Goal: Navigation & Orientation: Find specific page/section

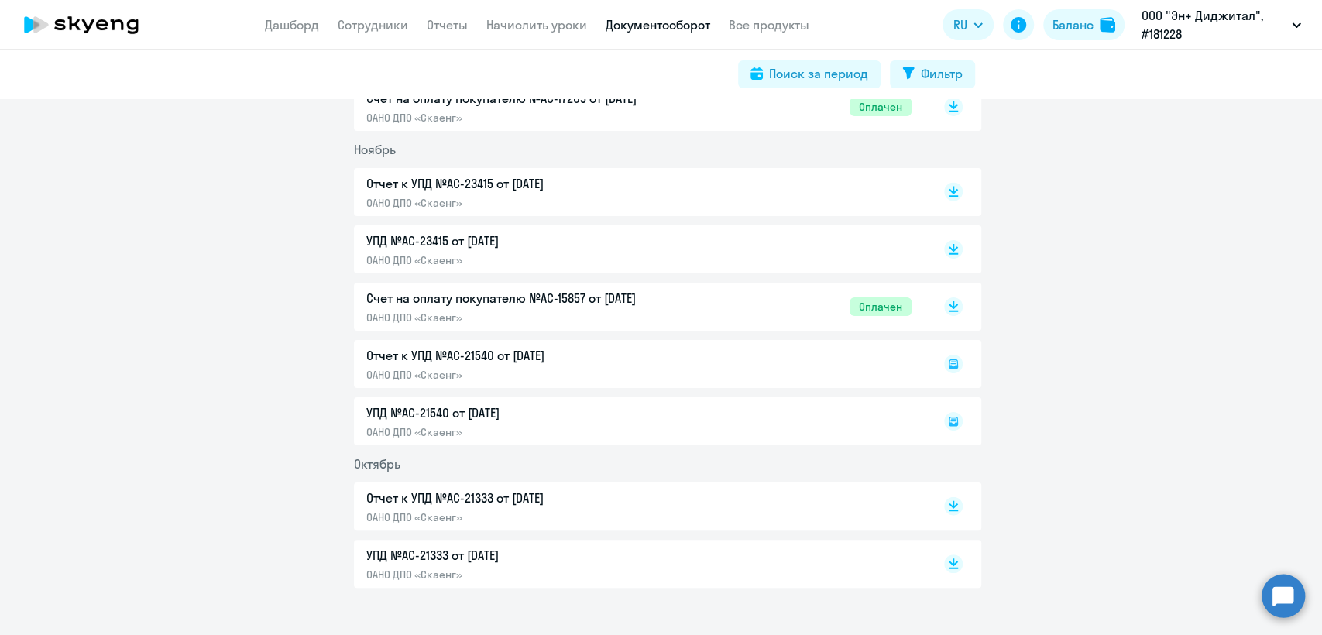
scroll to position [2129, 0]
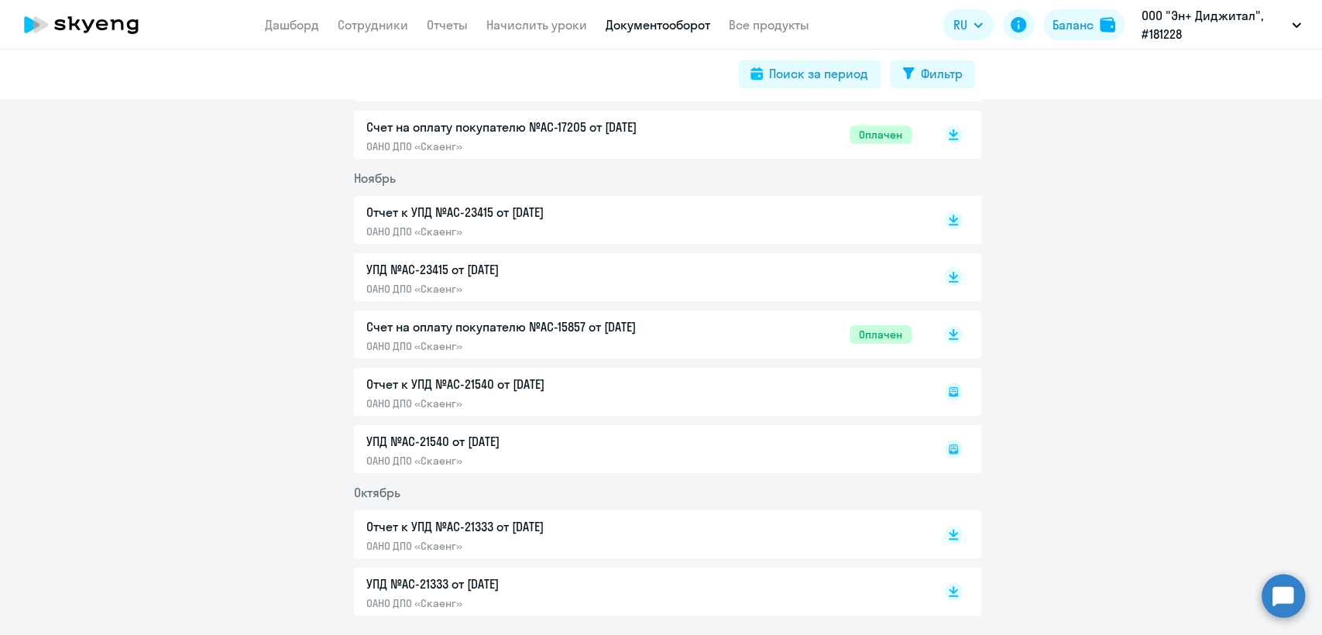
scroll to position [2043, 0]
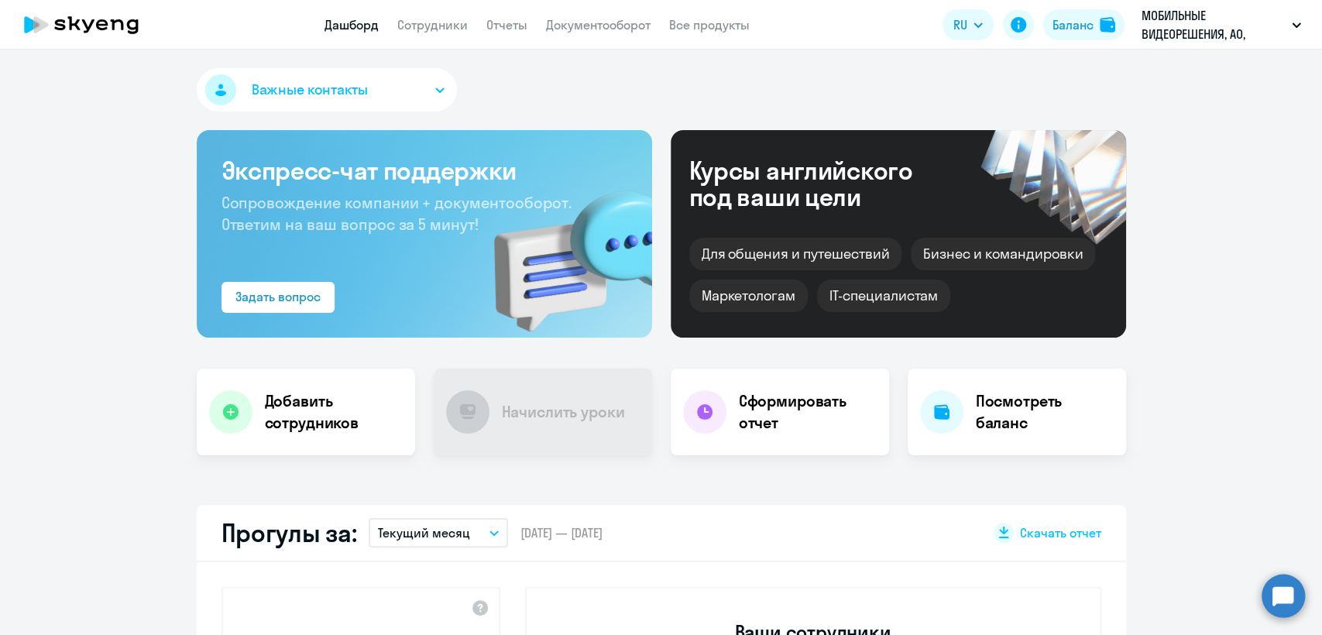
select select "30"
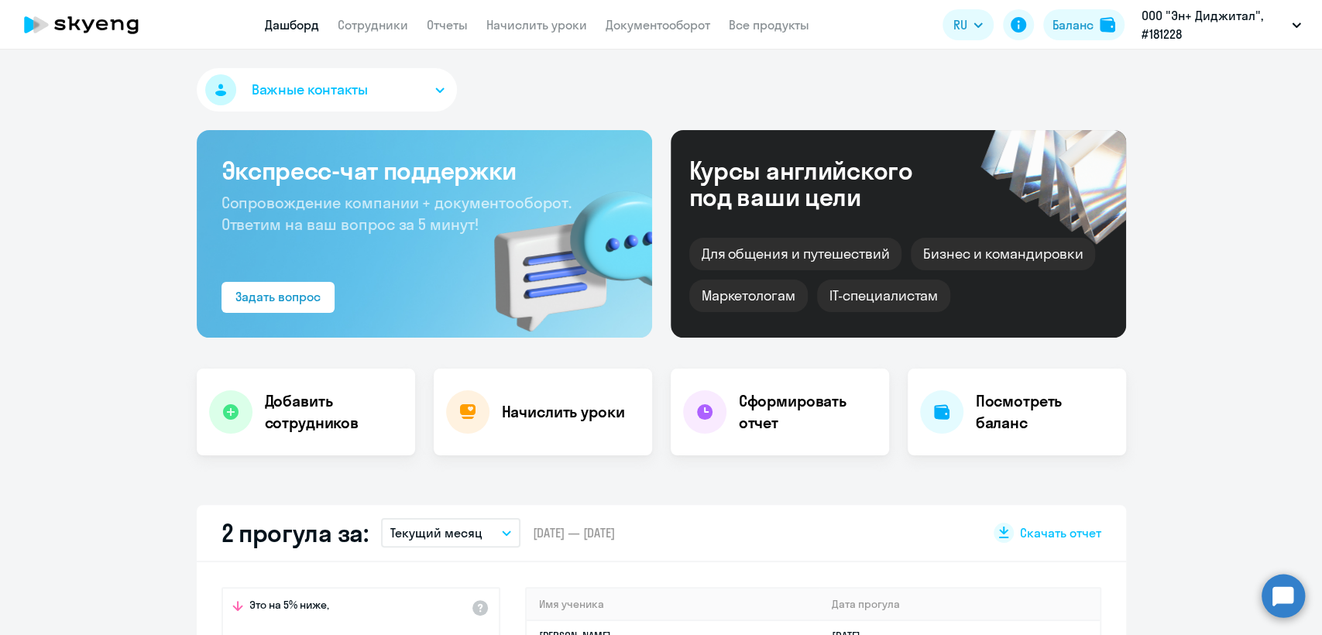
click at [360, 33] on app-menu-item-link "Сотрудники" at bounding box center [373, 24] width 70 height 19
click at [364, 29] on link "Сотрудники" at bounding box center [373, 24] width 70 height 15
select select "30"
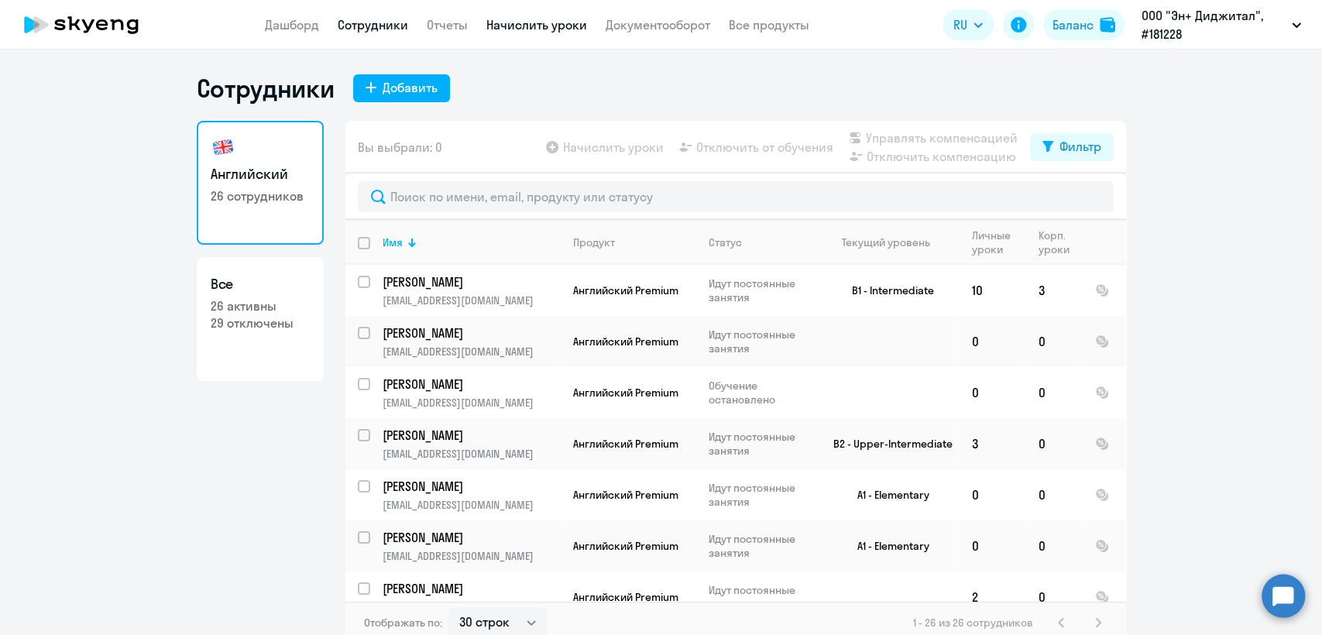
click at [539, 33] on link "Начислить уроки" at bounding box center [536, 24] width 101 height 15
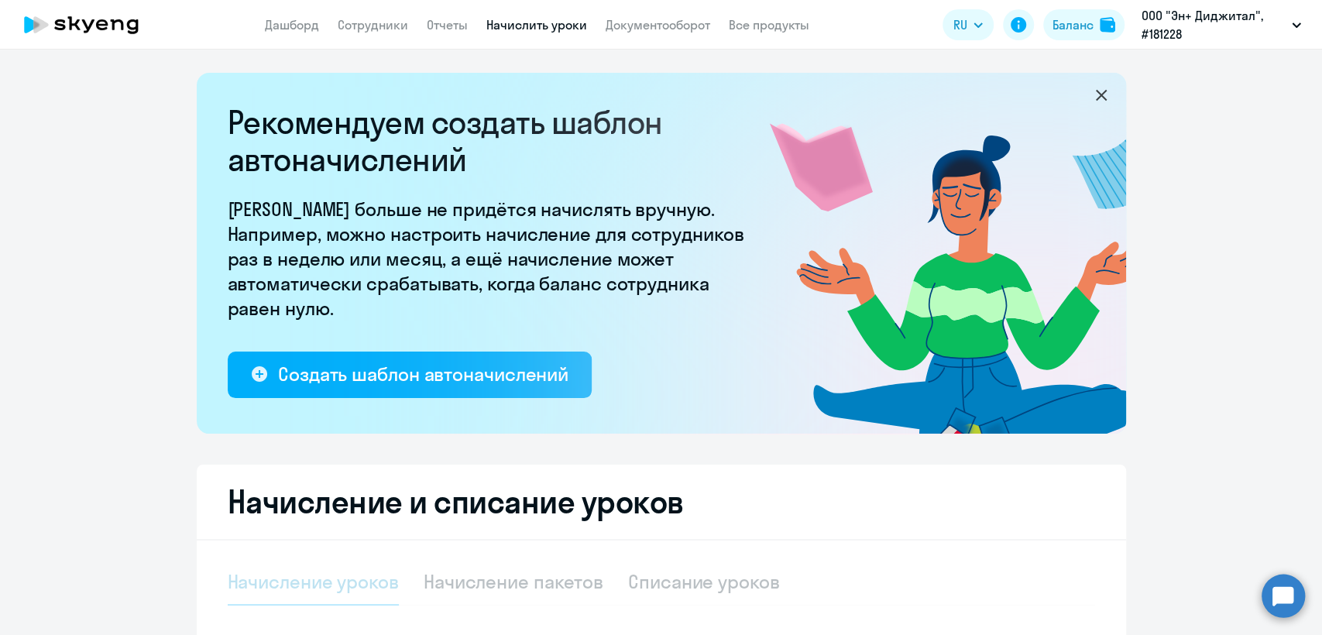
select select "10"
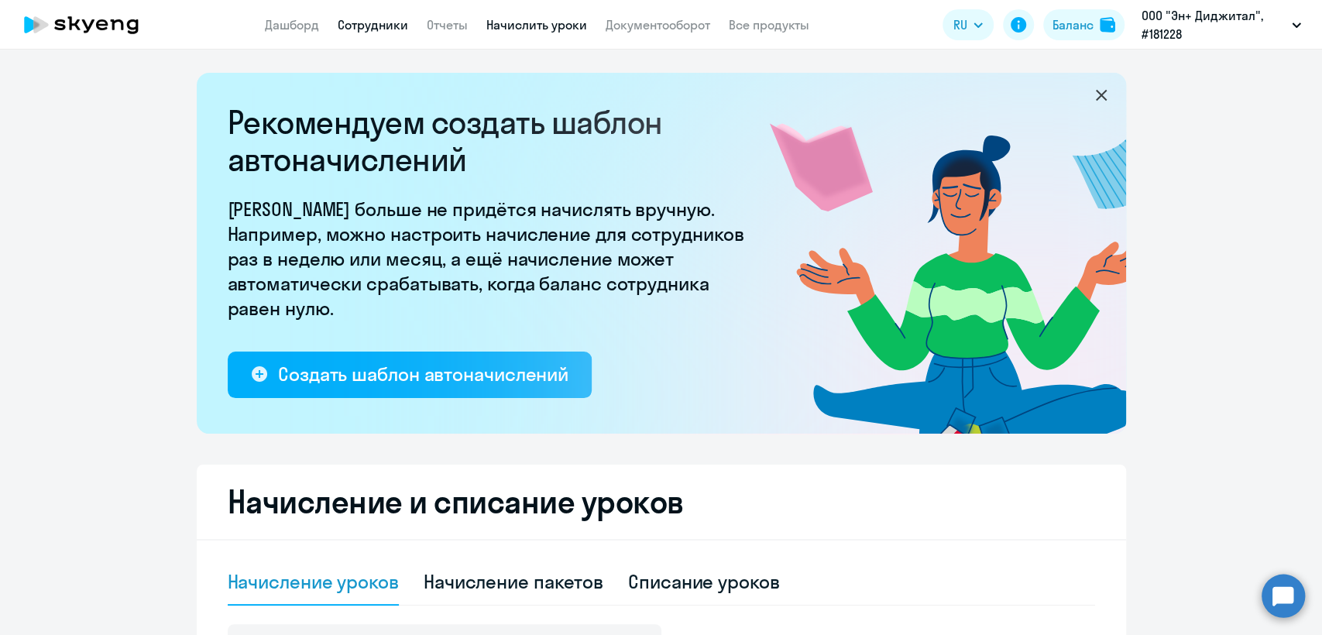
click at [363, 32] on link "Сотрудники" at bounding box center [373, 24] width 70 height 15
select select "30"
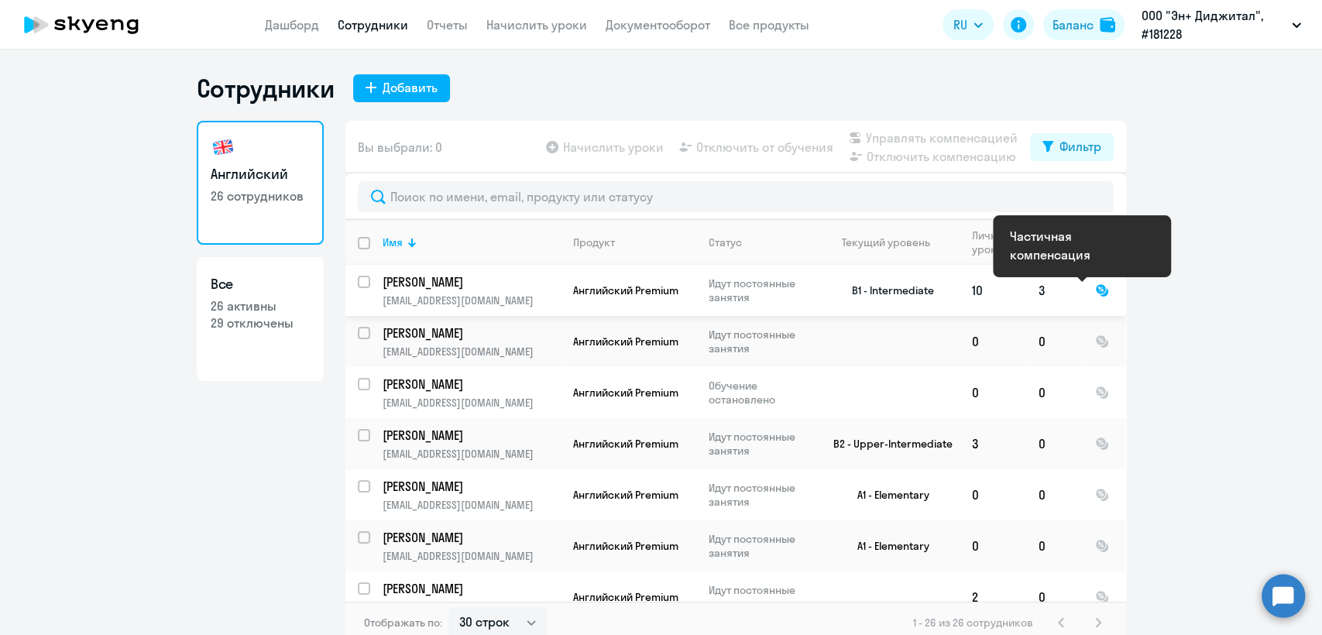
click at [1095, 293] on div at bounding box center [1102, 290] width 14 height 14
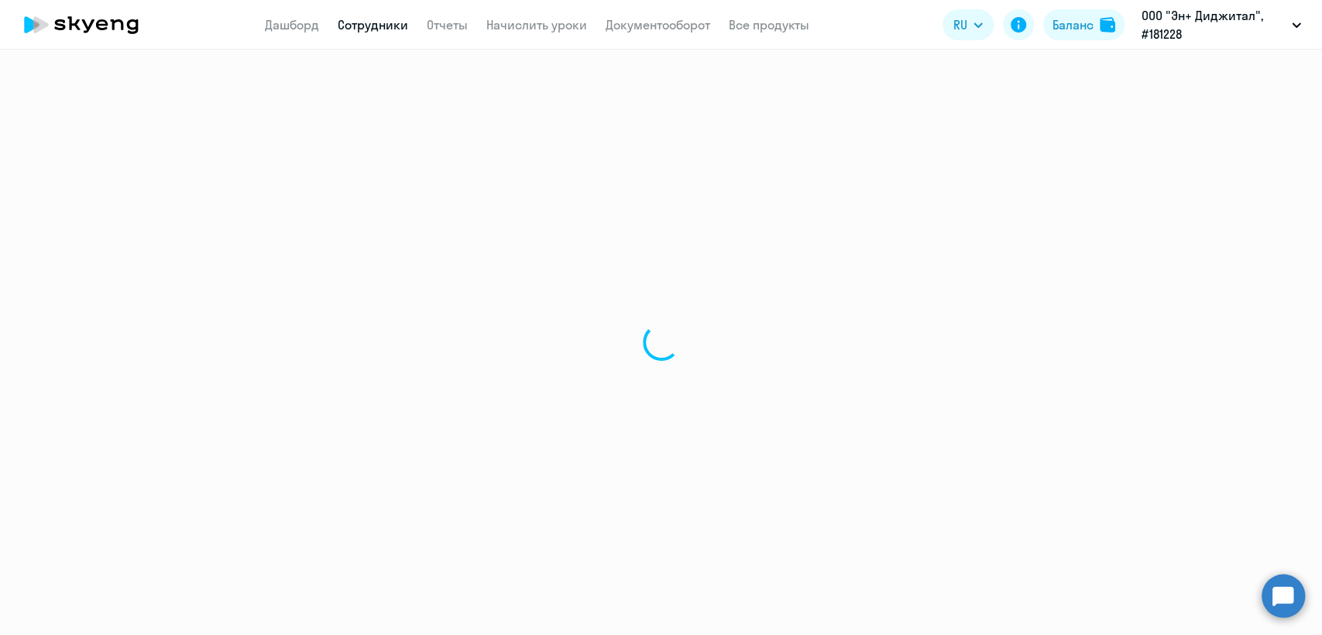
select select "english"
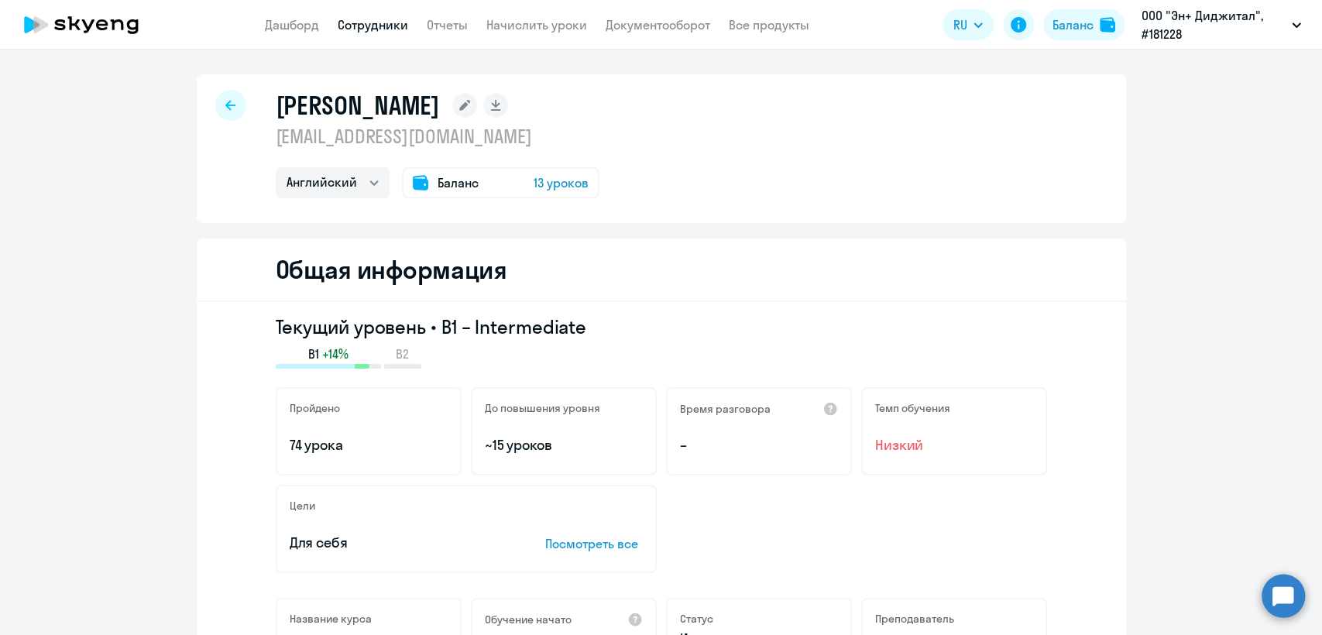
click at [380, 28] on link "Сотрудники" at bounding box center [373, 24] width 70 height 15
select select "30"
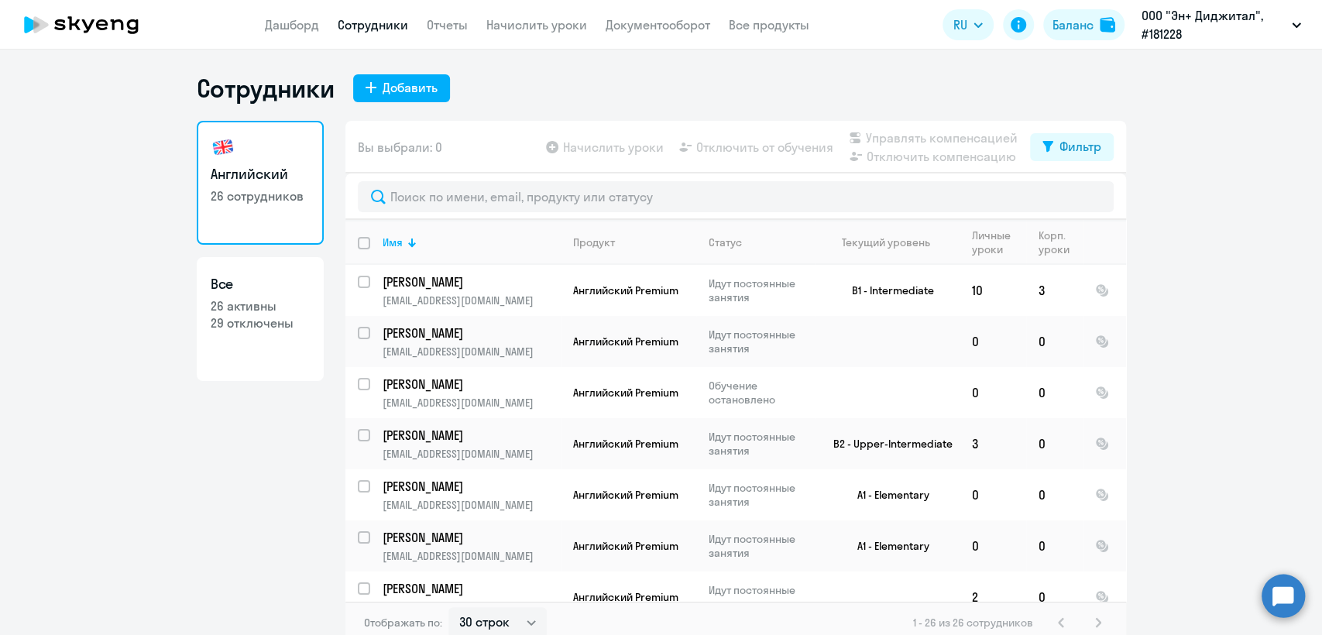
click at [383, 19] on link "Сотрудники" at bounding box center [373, 24] width 70 height 15
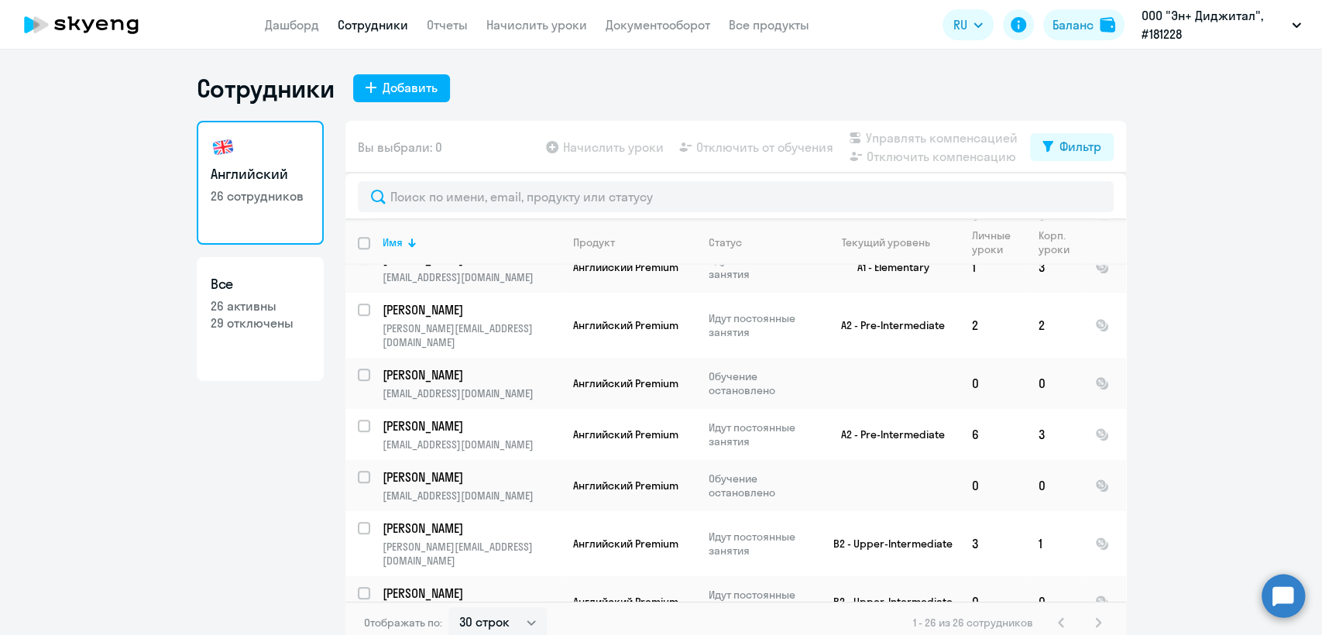
scroll to position [988, 0]
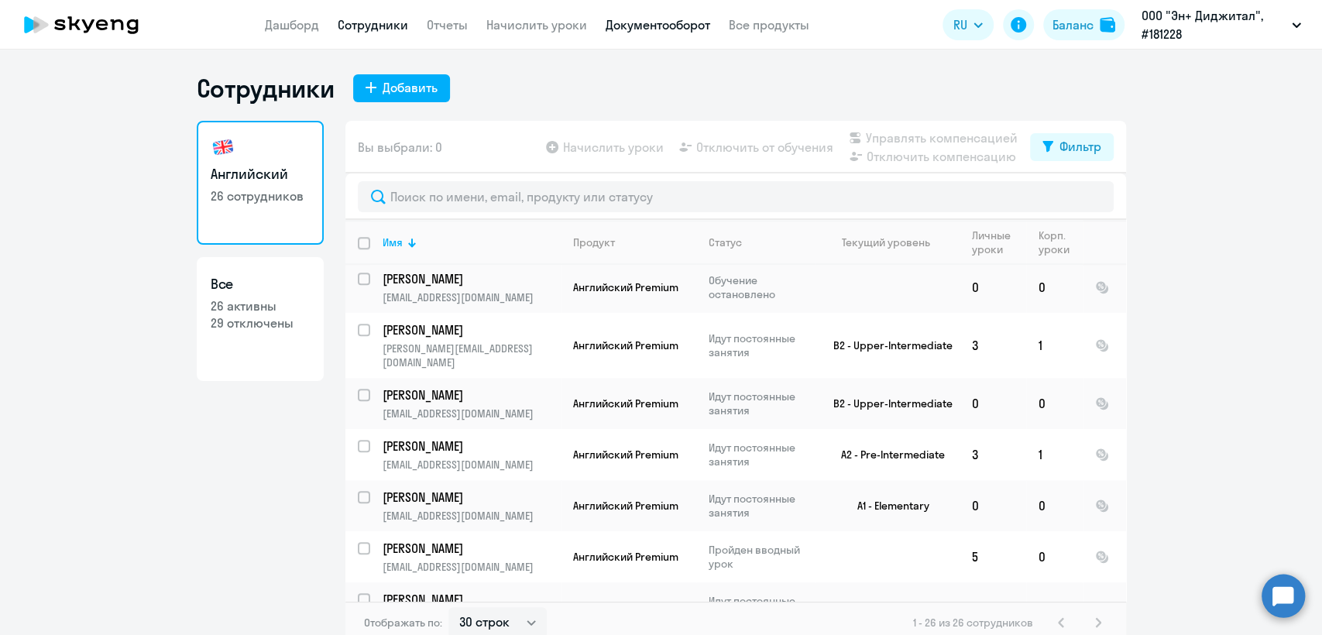
click at [644, 28] on link "Документооборот" at bounding box center [658, 24] width 105 height 15
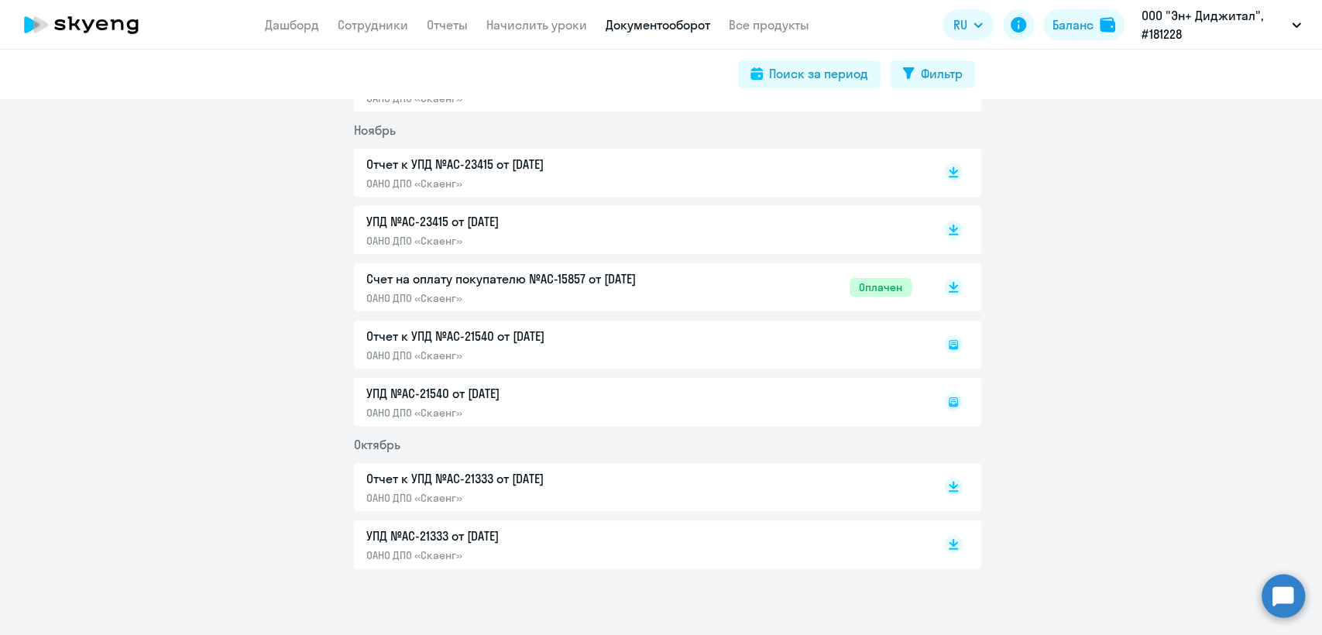
scroll to position [2129, 0]
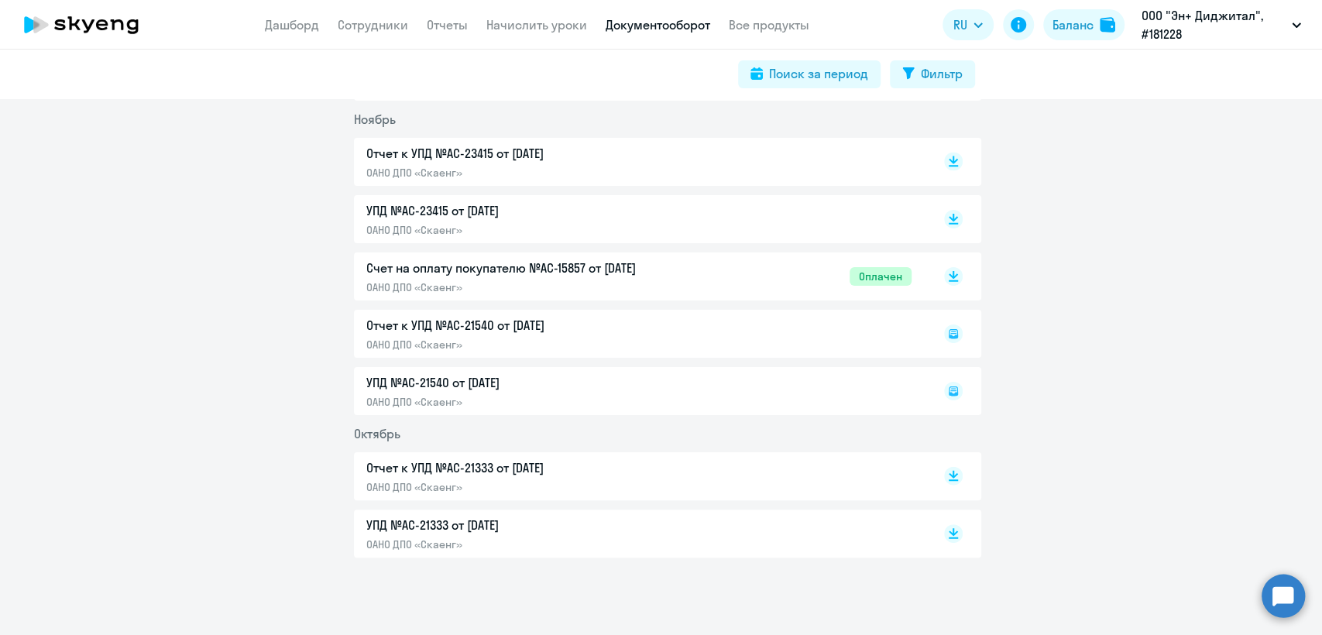
click at [694, 286] on div "Счет на оплату покупателю №AC-15857 от 05.11.2024 ОАНО ДПО «Скаенг» Оплачен" at bounding box center [638, 277] width 545 height 36
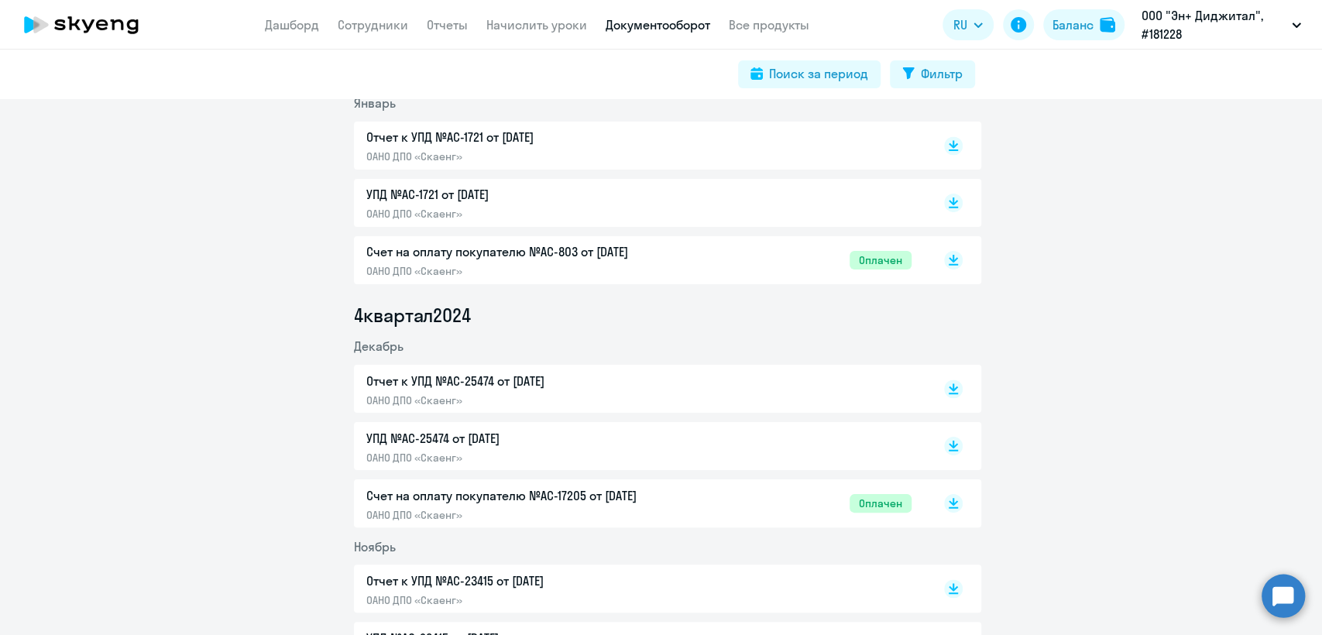
scroll to position [1698, 0]
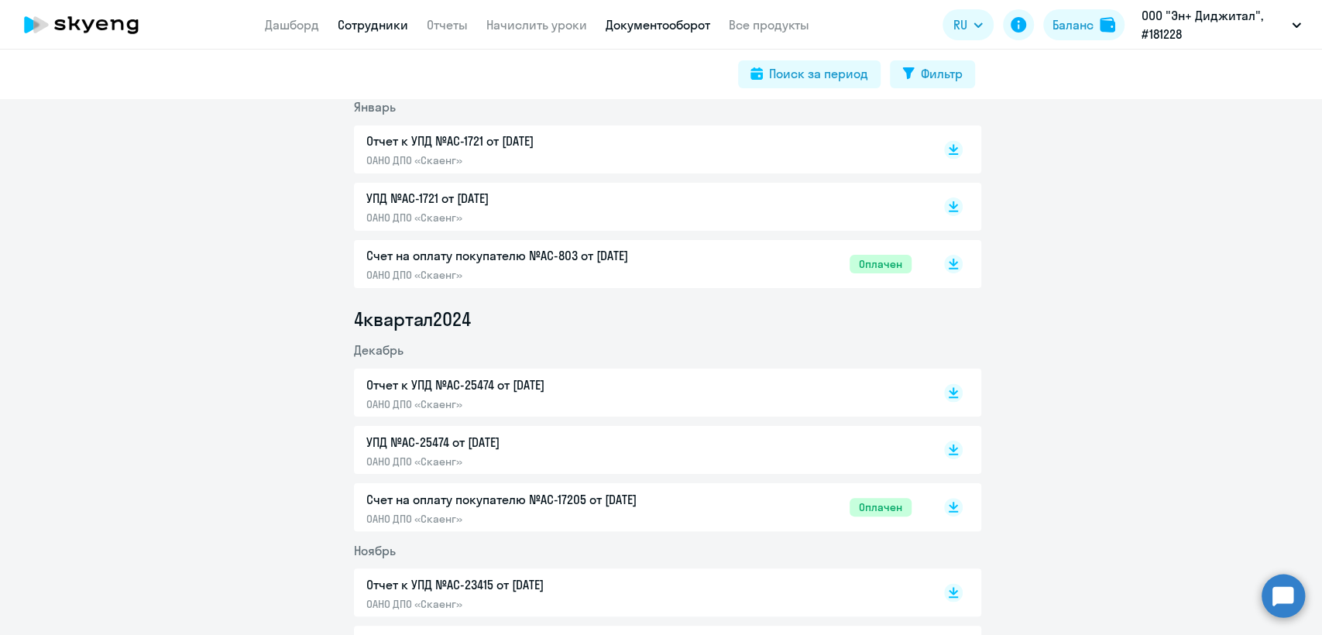
click at [399, 33] on link "Сотрудники" at bounding box center [373, 24] width 70 height 15
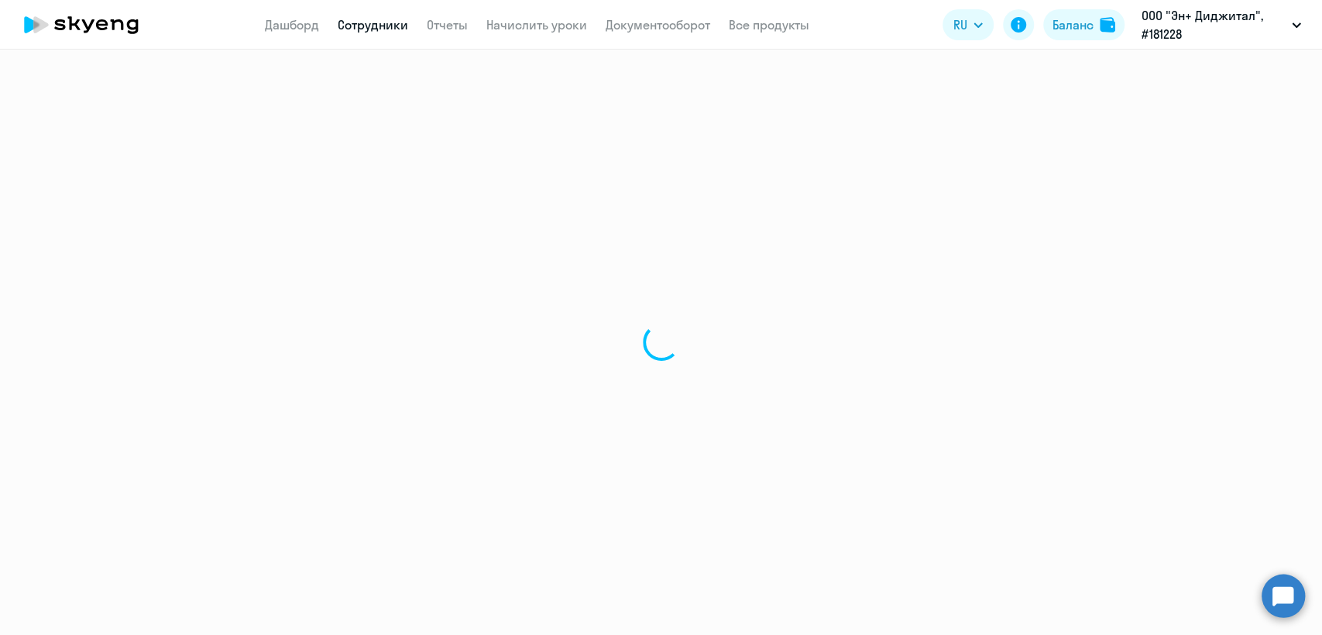
select select "30"
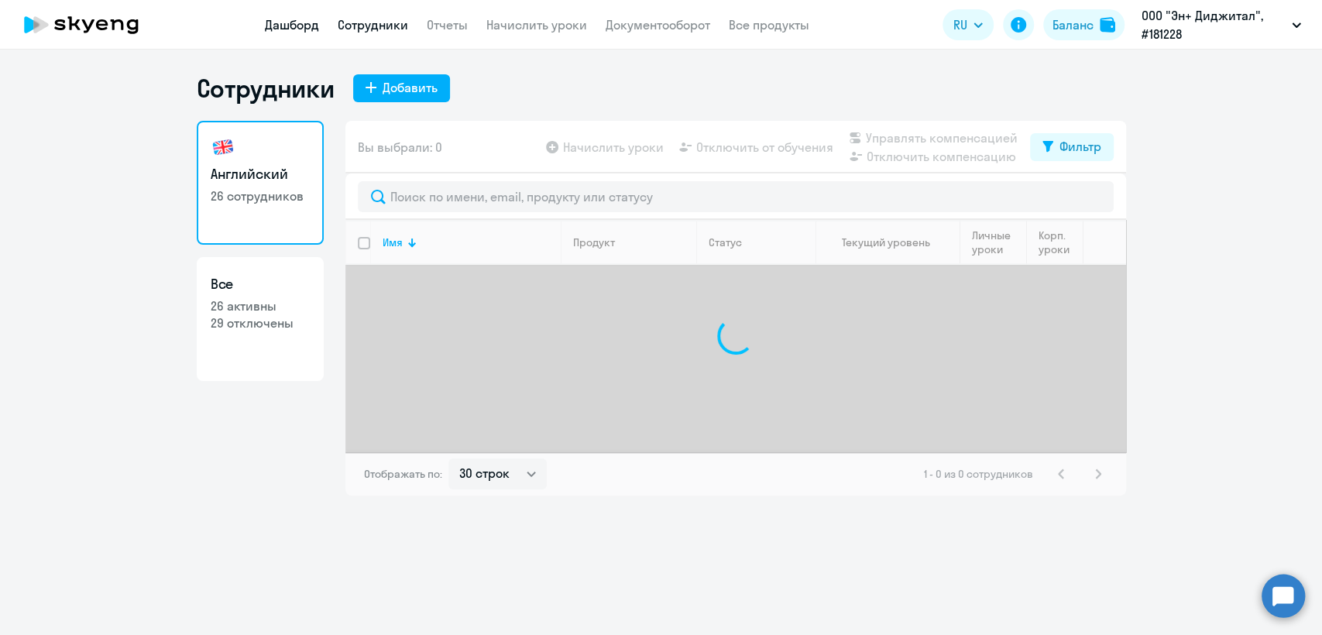
click at [297, 24] on link "Дашборд" at bounding box center [292, 24] width 54 height 15
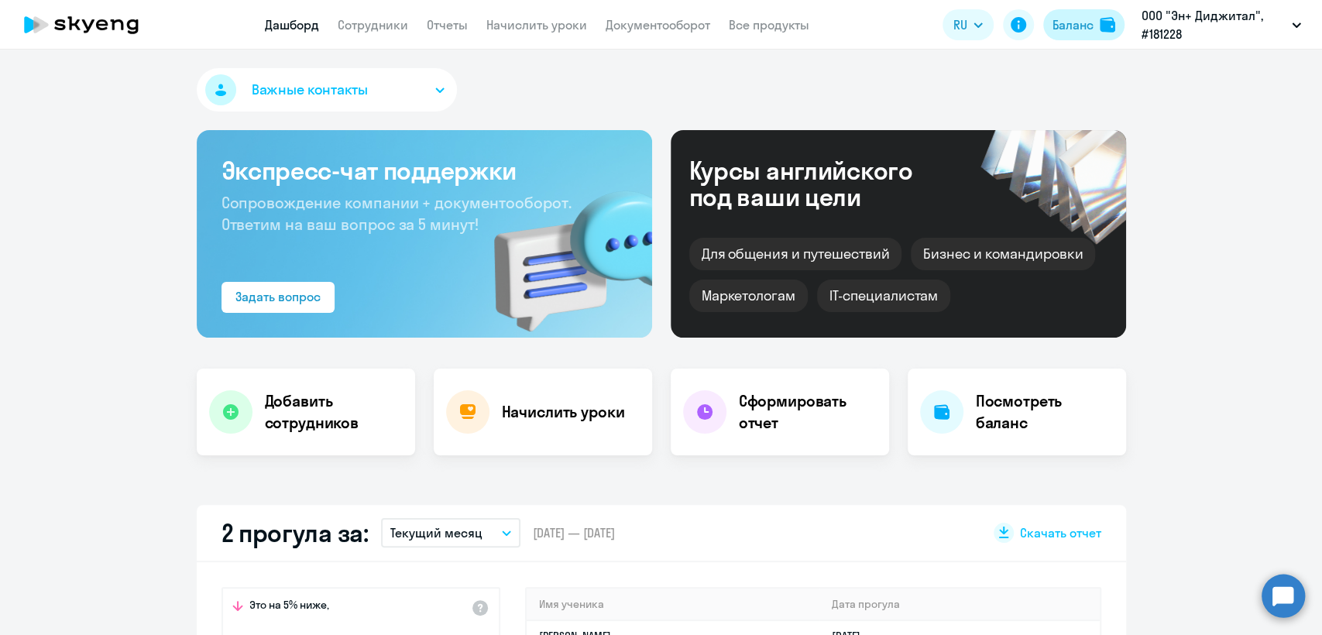
select select "30"
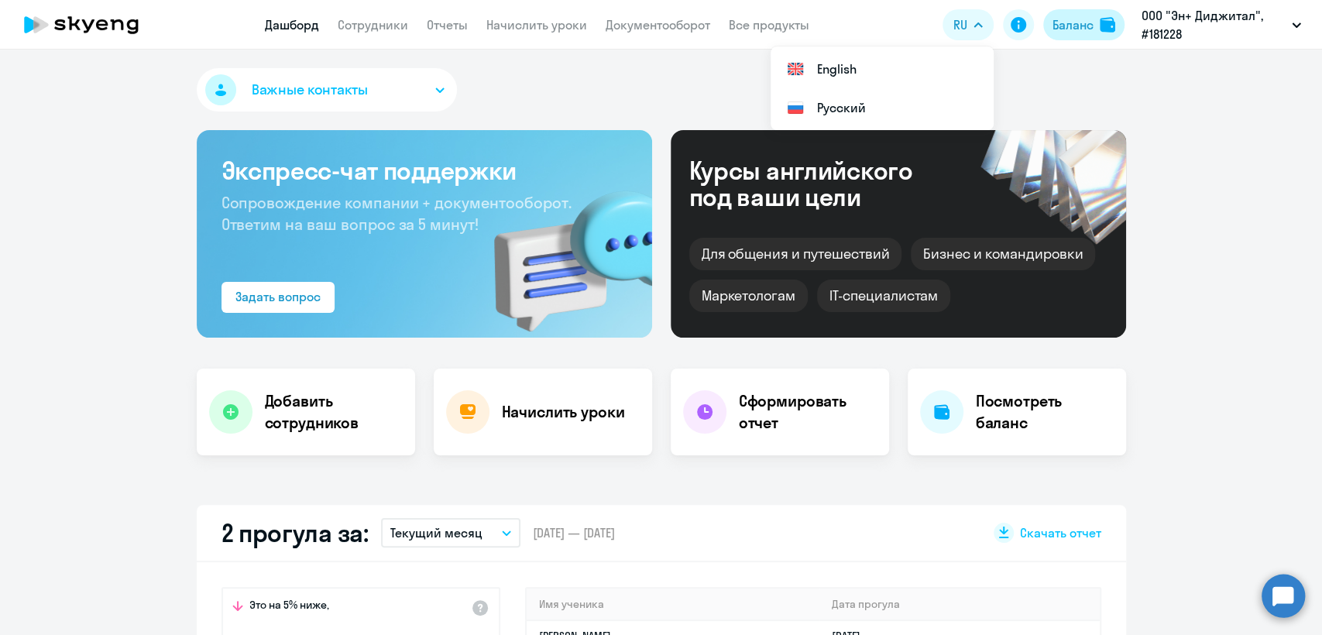
click at [1053, 26] on div "Баланс" at bounding box center [1072, 24] width 41 height 19
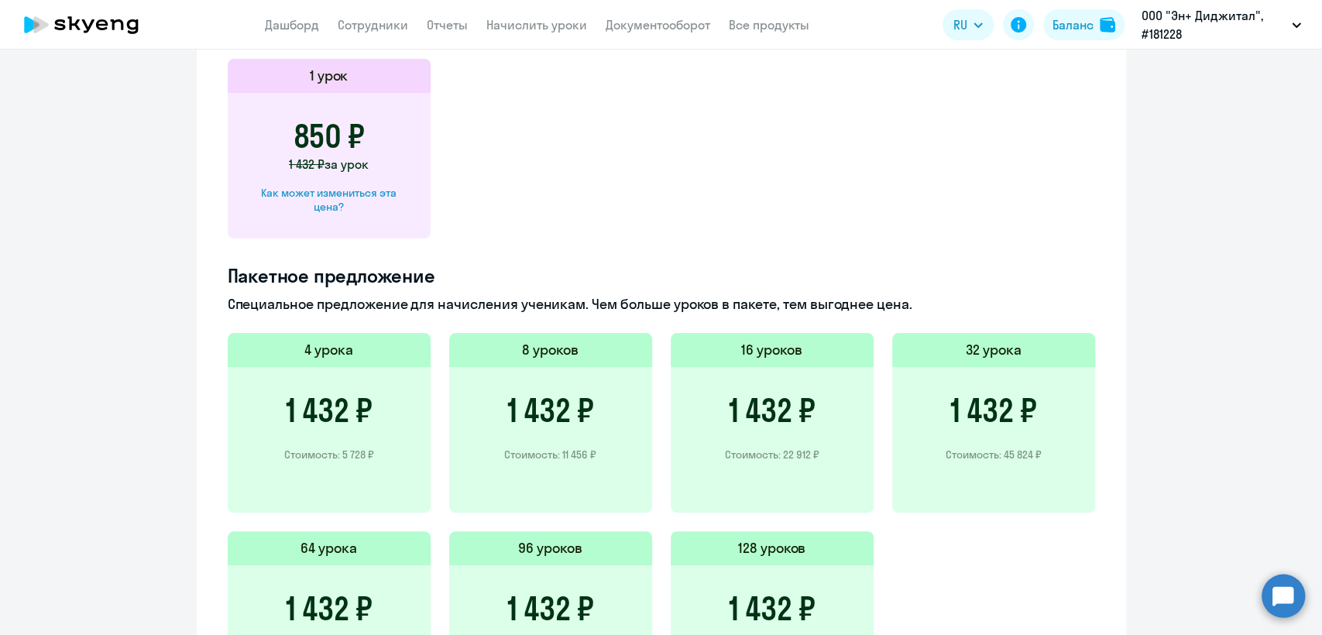
scroll to position [236, 0]
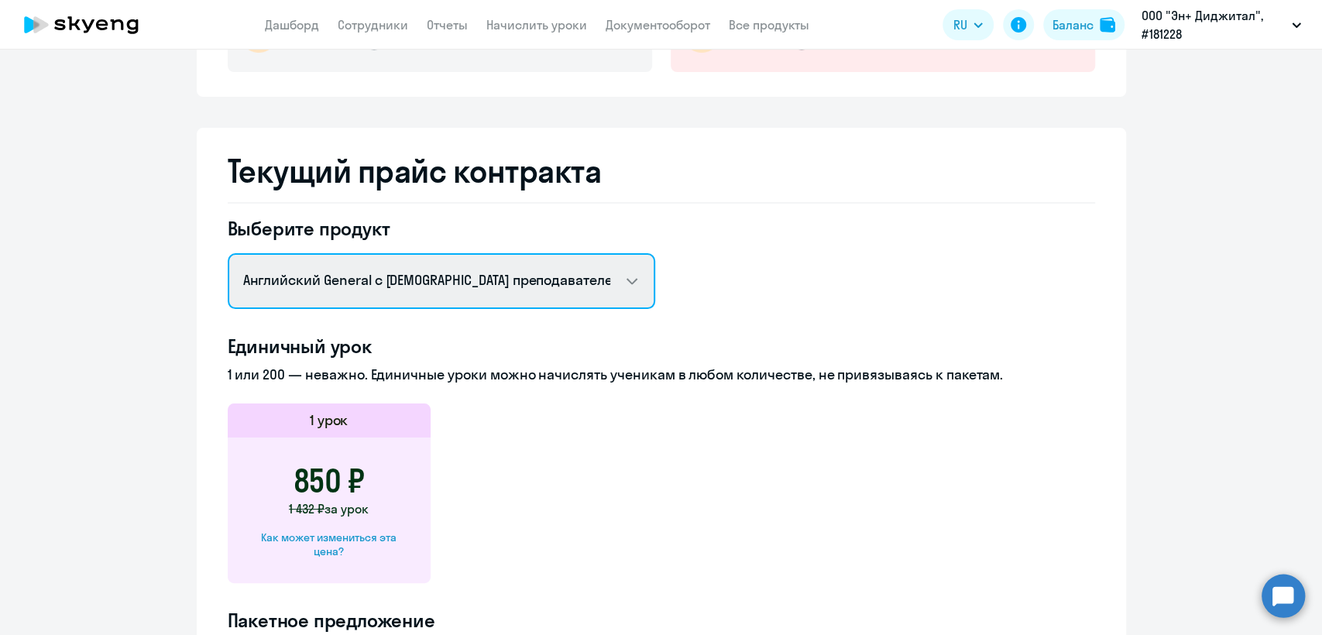
click at [405, 274] on select "Английский General с русскоговорящим преподавателем Английский General с англог…" at bounding box center [441, 281] width 427 height 56
click at [228, 253] on select "Английский General с русскоговорящим преподавателем Английский General с англог…" at bounding box center [441, 281] width 427 height 56
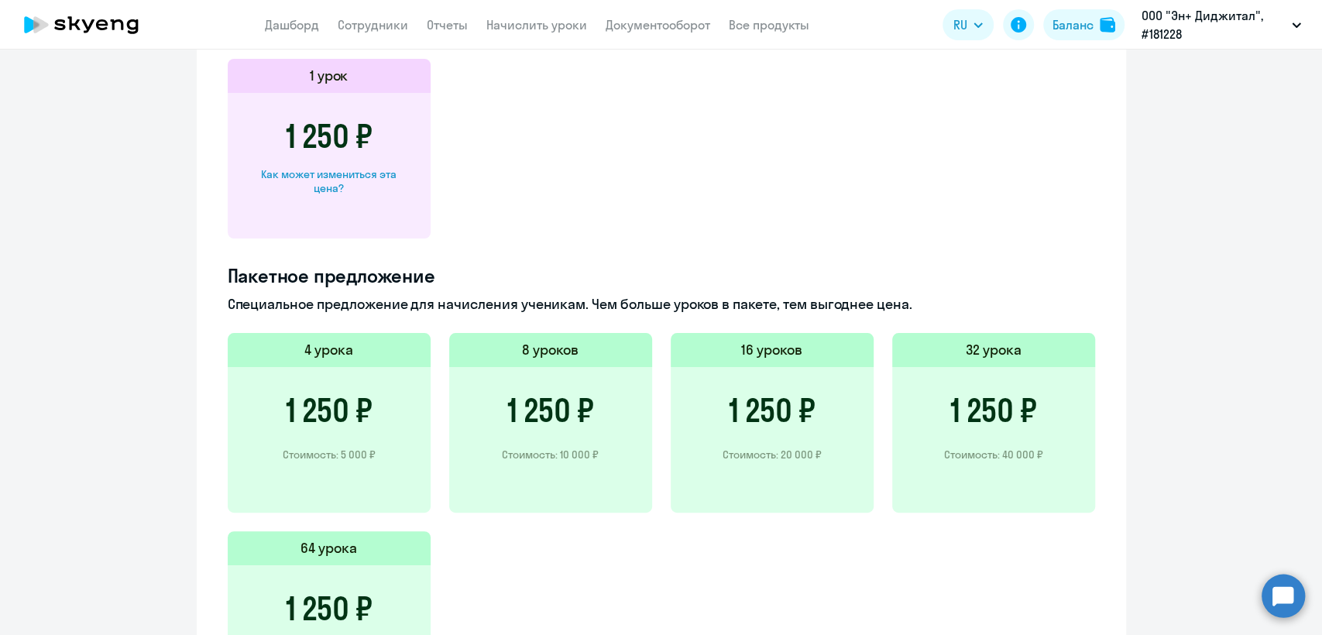
scroll to position [322, 0]
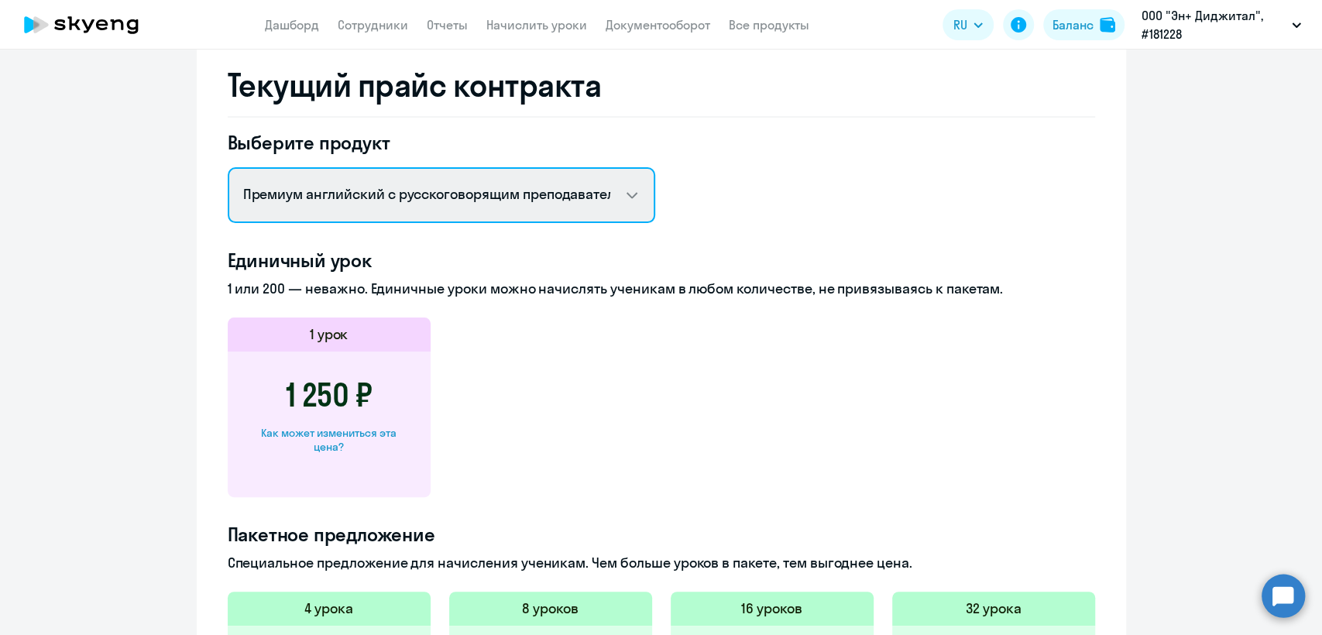
click at [496, 189] on select "Английский General с русскоговорящим преподавателем Английский General с англог…" at bounding box center [441, 195] width 427 height 56
click at [228, 167] on select "Английский General с русскоговорящим преподавателем Английский General с англог…" at bounding box center [441, 195] width 427 height 56
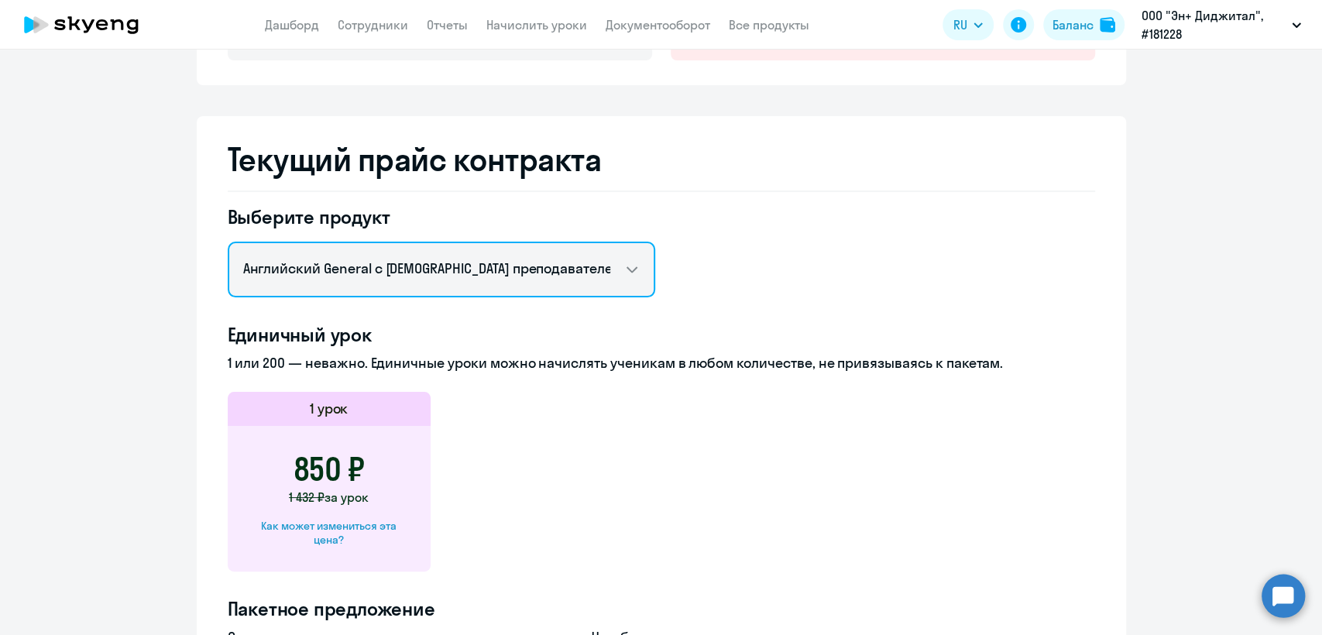
scroll to position [236, 0]
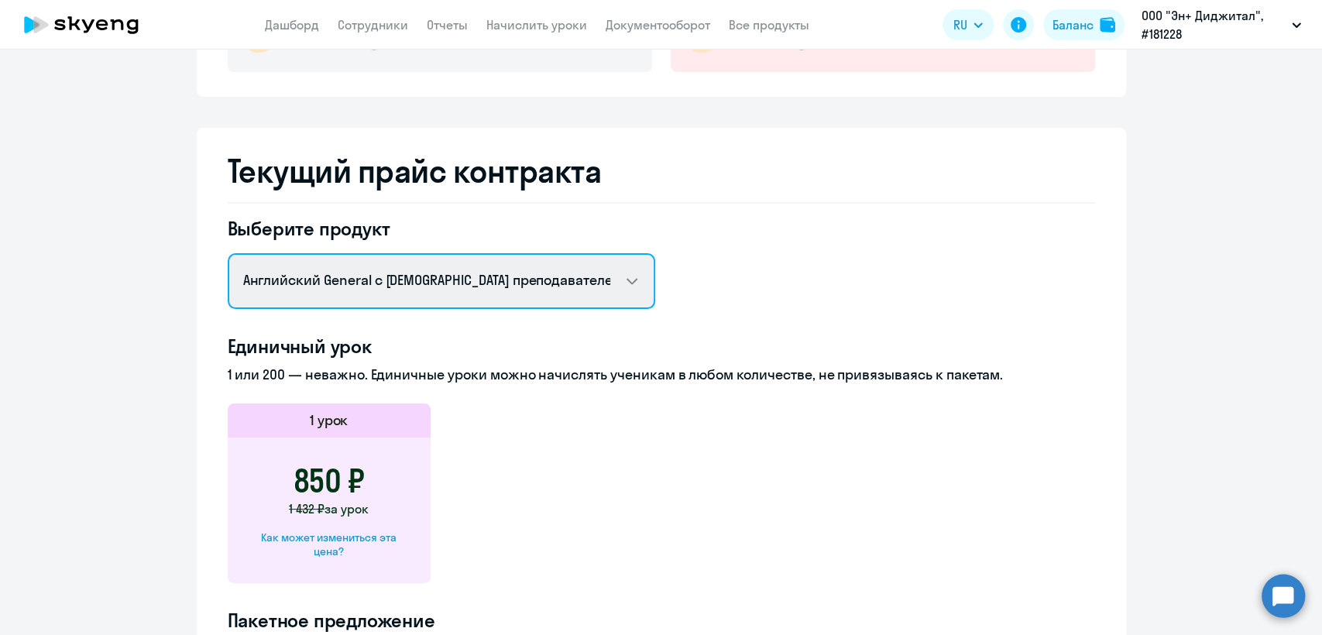
click at [427, 279] on select "Английский General с русскоговорящим преподавателем Английский General с англог…" at bounding box center [441, 281] width 427 height 56
select select "english_adult_not_native_speaker_premium"
click at [228, 253] on select "Английский General с русскоговорящим преподавателем Английский General с англог…" at bounding box center [441, 281] width 427 height 56
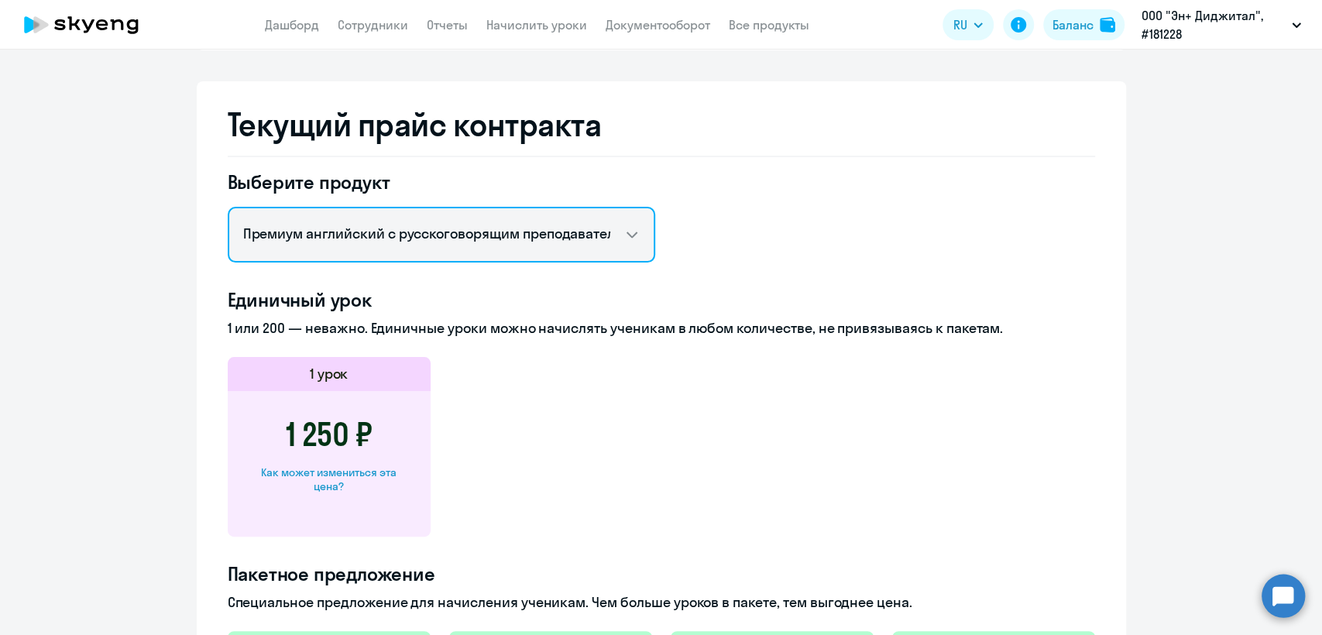
scroll to position [150, 0]
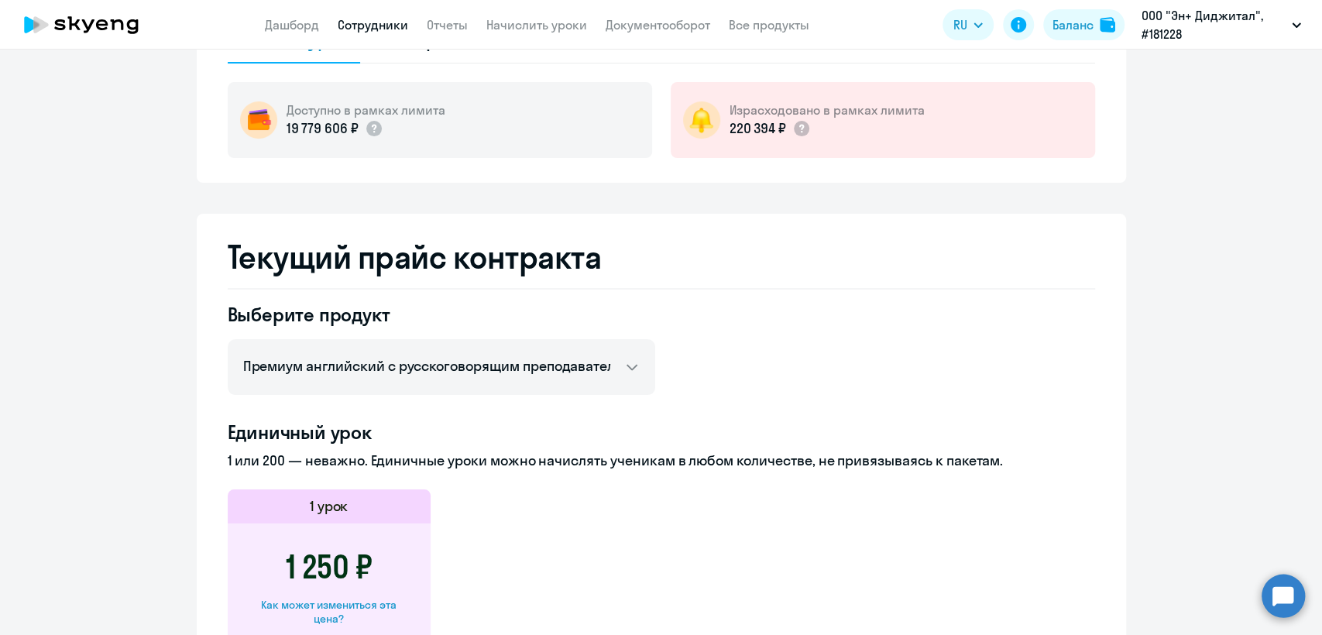
click at [382, 29] on link "Сотрудники" at bounding box center [373, 24] width 70 height 15
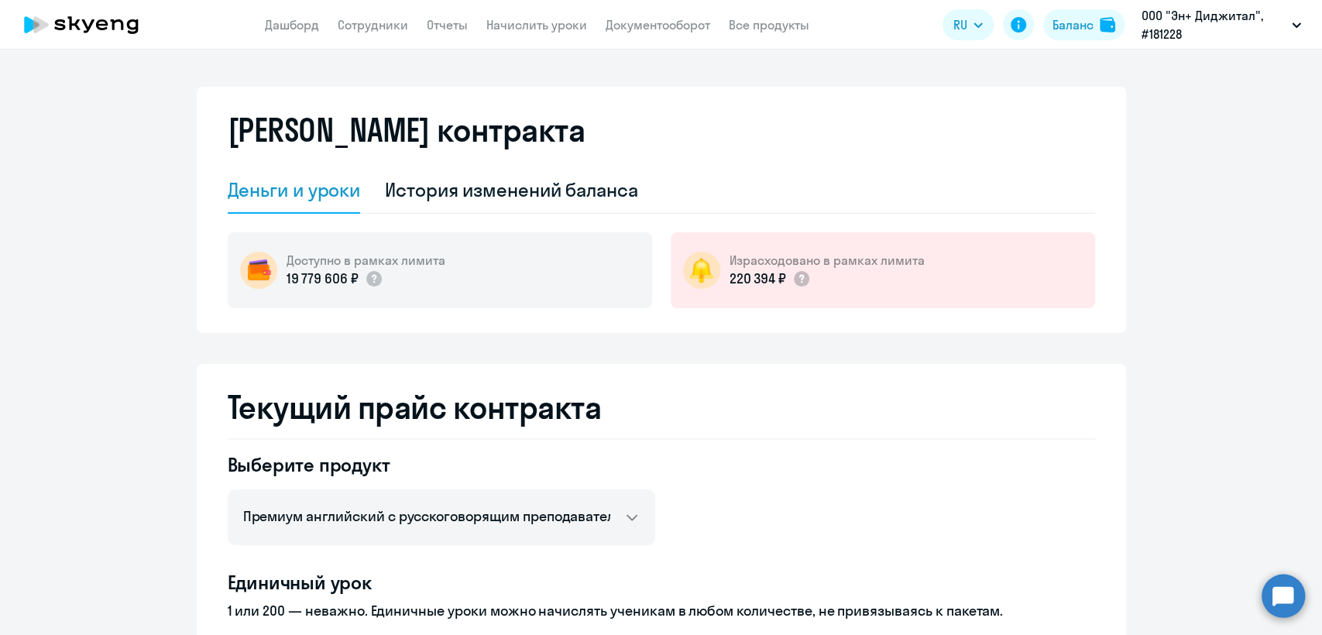
select select "30"
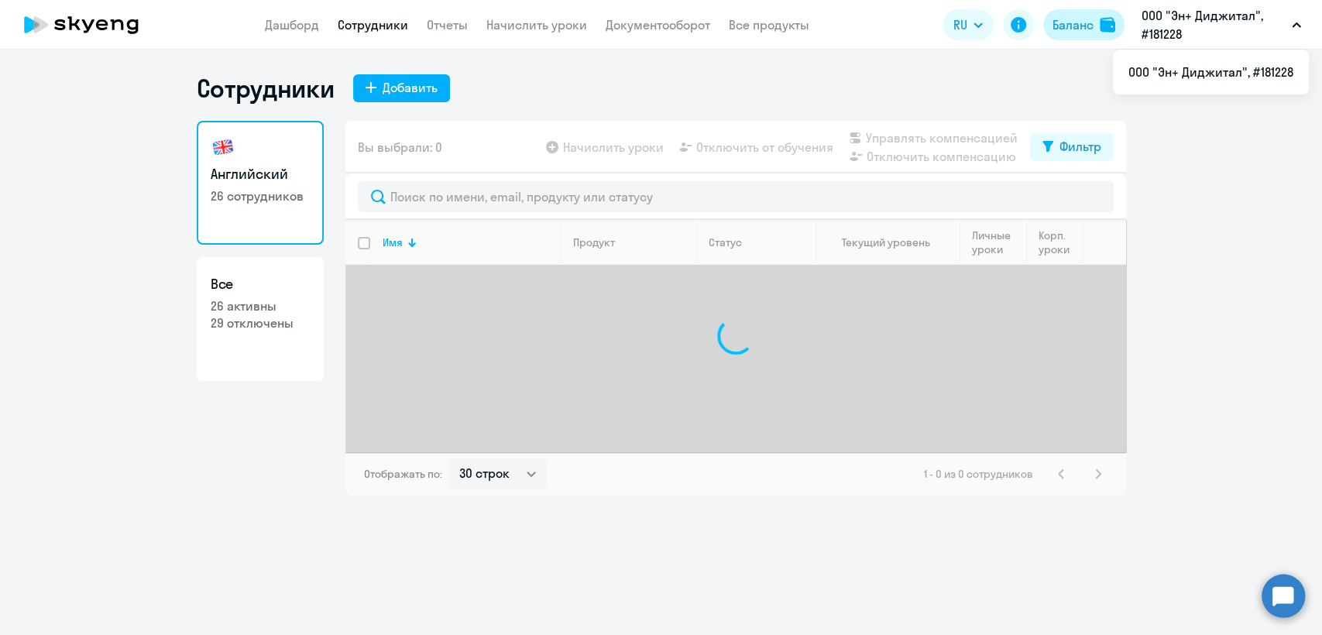
click at [1073, 23] on div "Баланс" at bounding box center [1072, 24] width 41 height 19
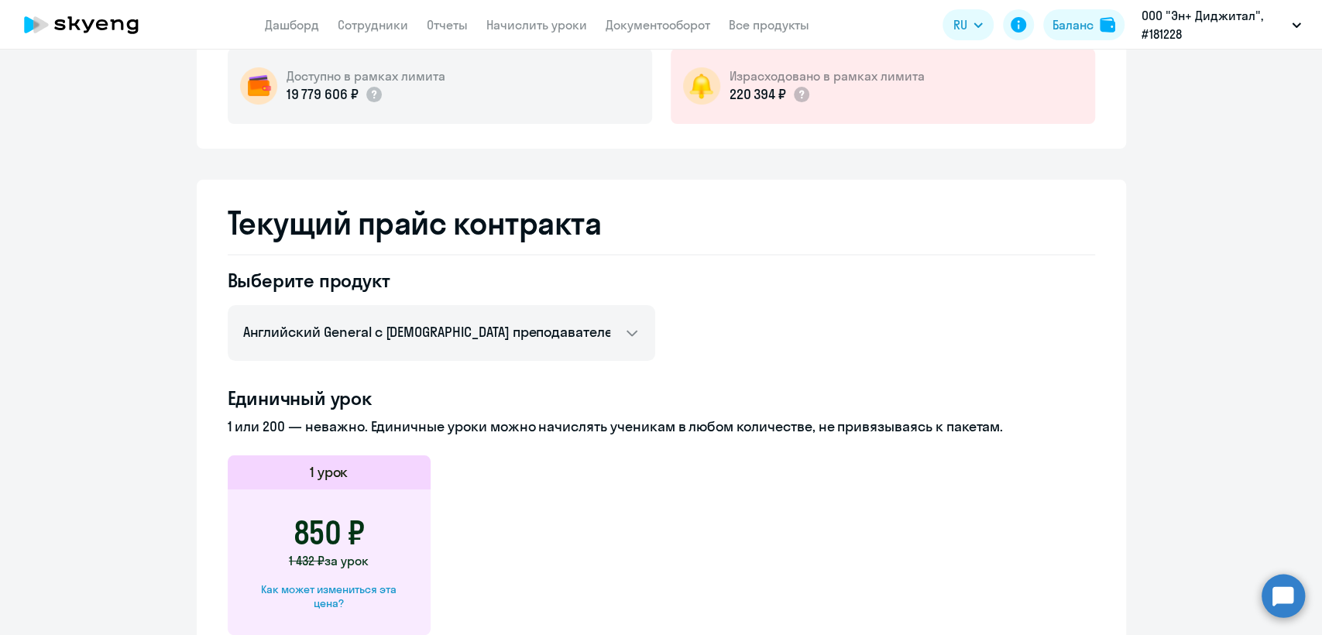
scroll to position [258, 0]
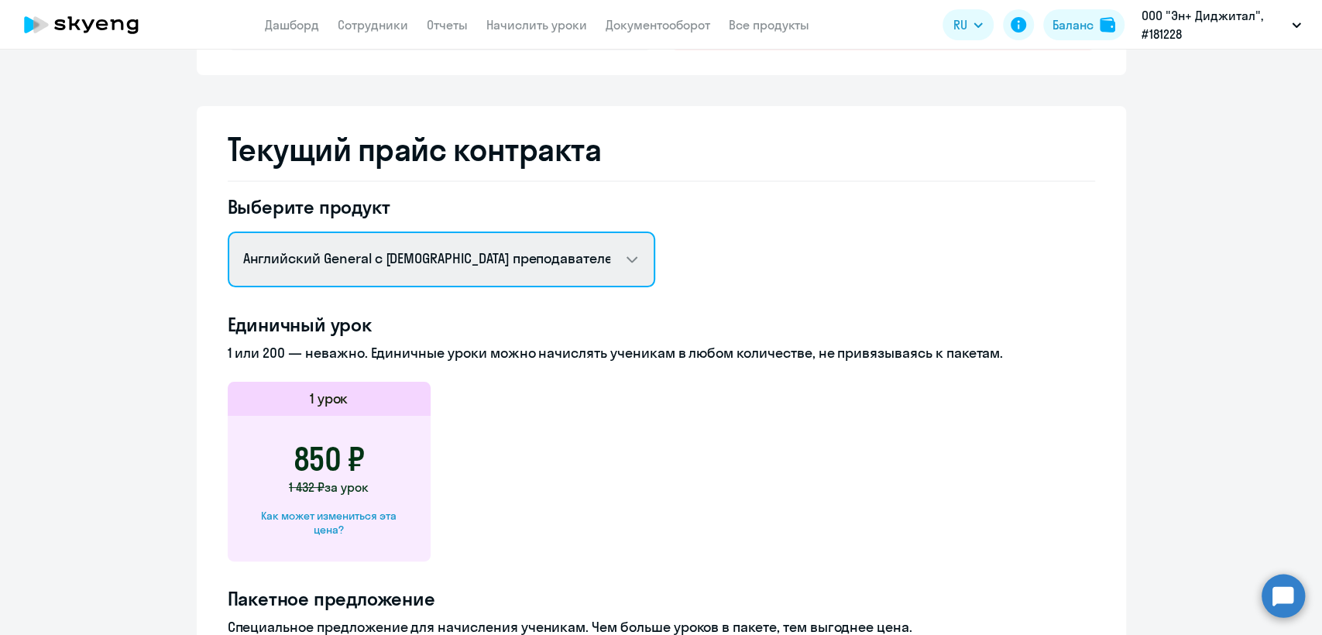
click at [550, 240] on select "Английский General с русскоговорящим преподавателем Английский General с англог…" at bounding box center [441, 260] width 427 height 56
select select "english_adult_not_native_speaker_premium"
click at [228, 232] on select "Английский General с русскоговорящим преподавателем Английский General с англог…" at bounding box center [441, 260] width 427 height 56
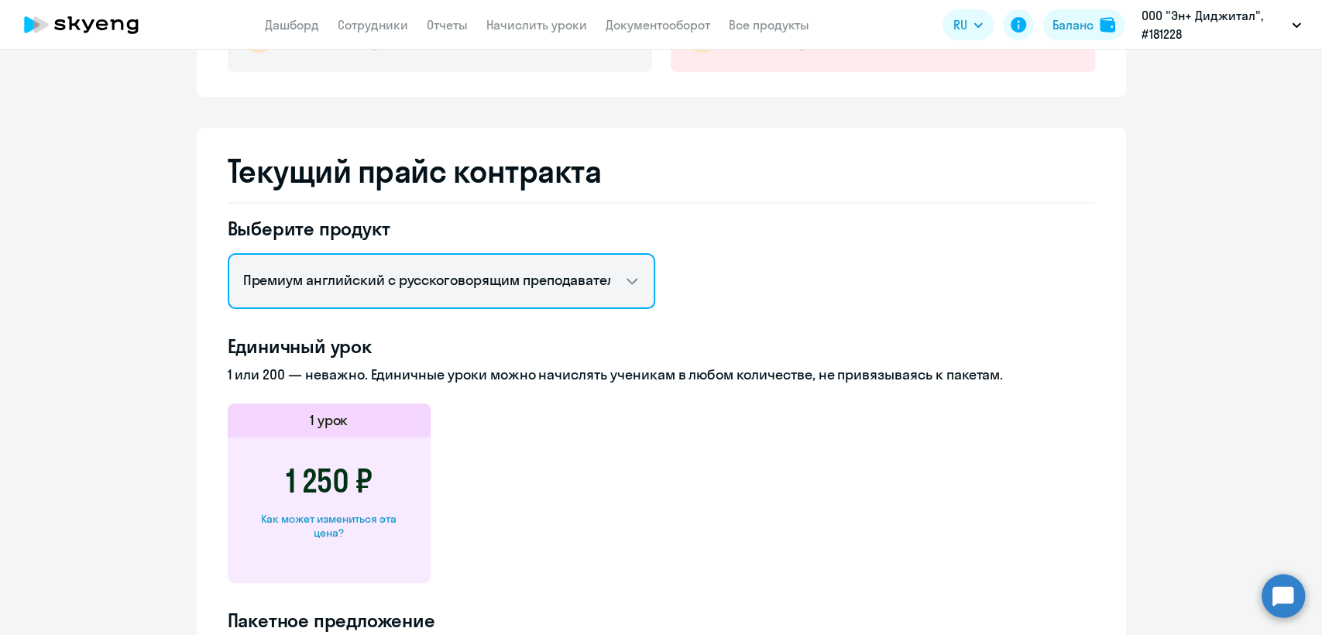
scroll to position [0, 0]
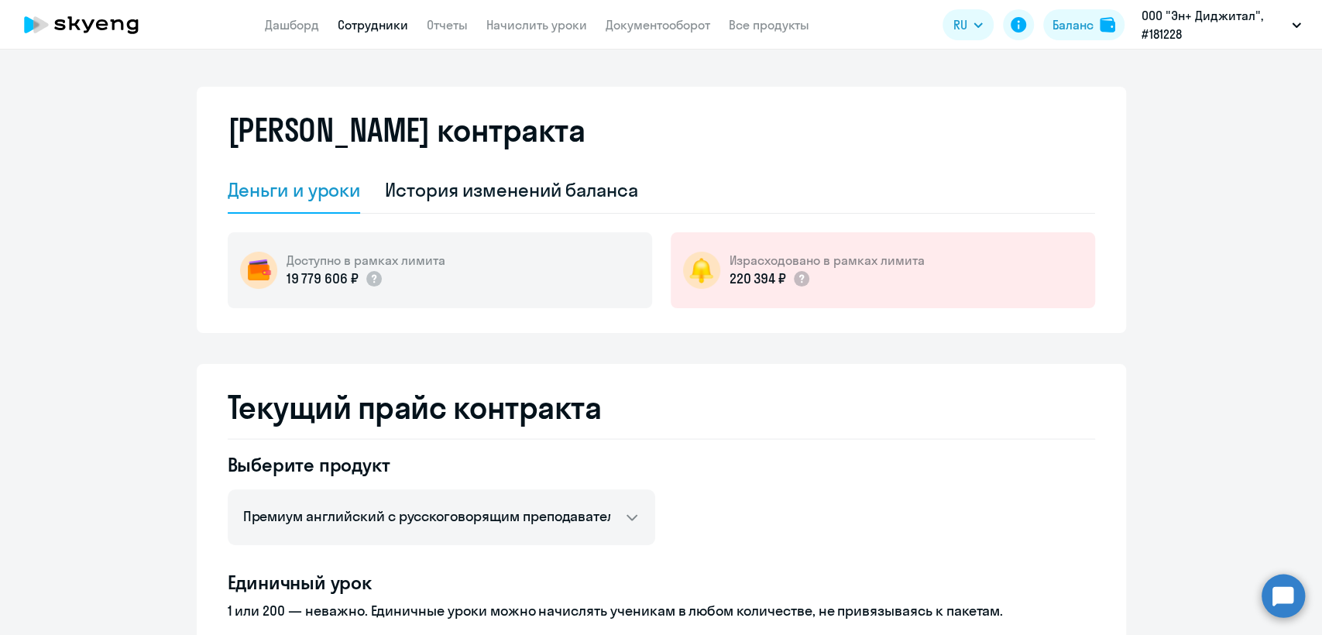
click at [367, 21] on link "Сотрудники" at bounding box center [373, 24] width 70 height 15
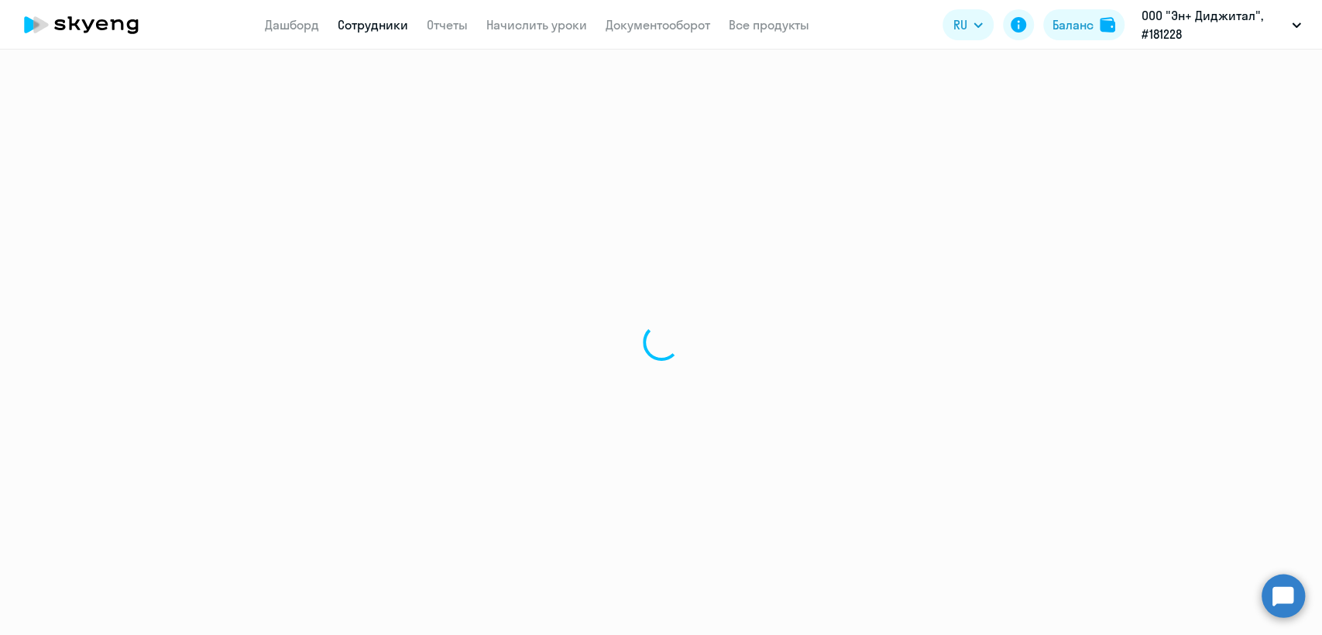
select select "30"
